Goal: Check status: Check status

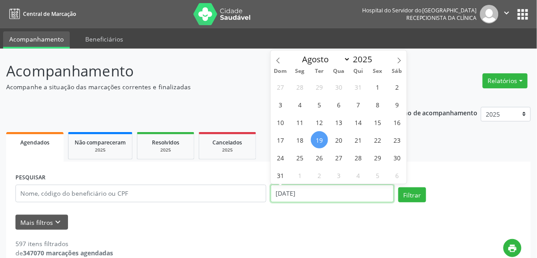
click at [308, 192] on input "[DATE]" at bounding box center [332, 193] width 123 height 18
click at [321, 134] on span "19" at bounding box center [319, 139] width 17 height 17
type input "[DATE]"
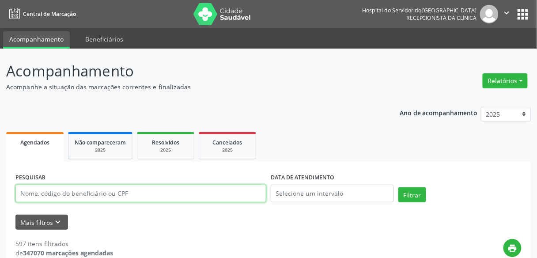
click at [206, 197] on input "text" at bounding box center [140, 193] width 251 height 18
type input "[PERSON_NAME]"
click at [398, 187] on button "Filtrar" at bounding box center [412, 194] width 28 height 15
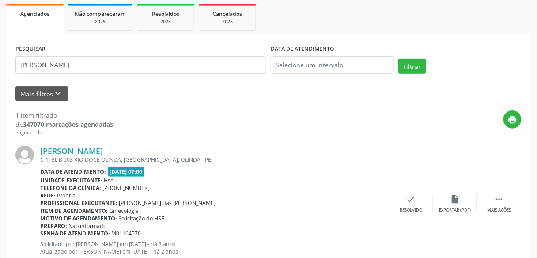
scroll to position [157, 0]
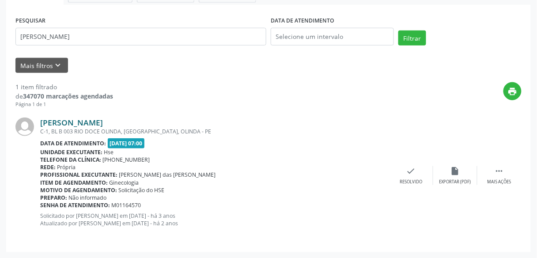
click at [103, 124] on link "[PERSON_NAME]" at bounding box center [71, 122] width 63 height 10
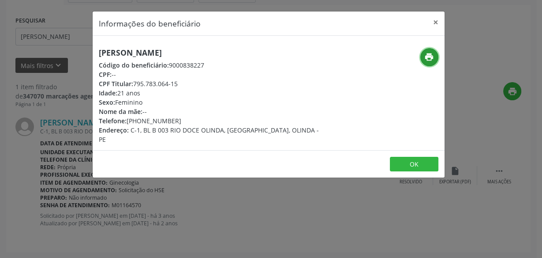
click at [436, 57] on button "print" at bounding box center [430, 57] width 18 height 18
click at [154, 54] on h5 "[PERSON_NAME]" at bounding box center [210, 52] width 222 height 9
copy div "[PERSON_NAME]"
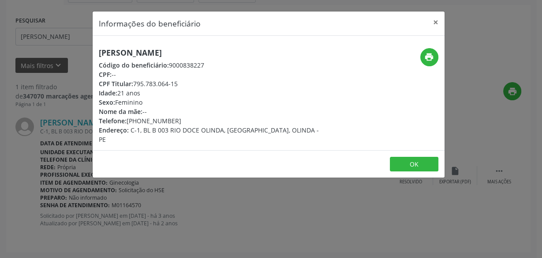
click at [68, 73] on div "Informações do beneficiário × [PERSON_NAME] Código do beneficiário: 9000838227 …" at bounding box center [271, 129] width 542 height 258
